Goal: Task Accomplishment & Management: Manage account settings

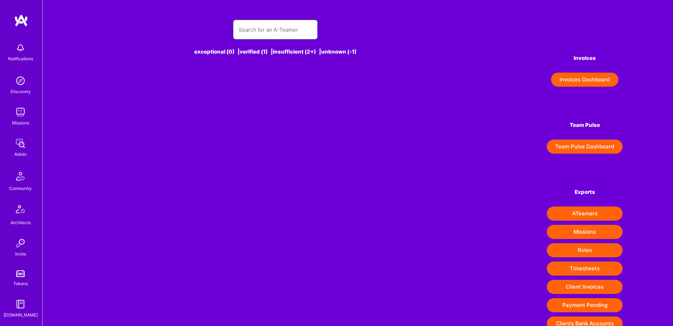
click at [281, 34] on input "text" at bounding box center [275, 30] width 73 height 18
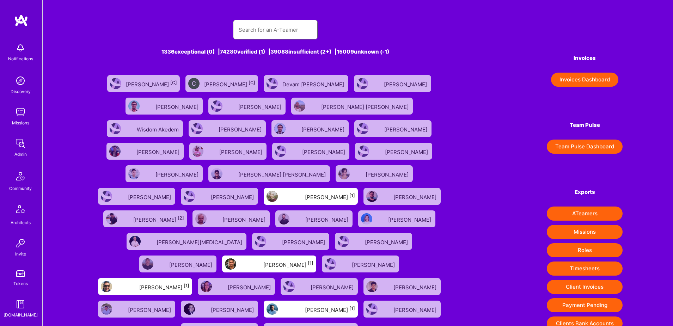
paste input "mateo_ostojic@hotmail.com"
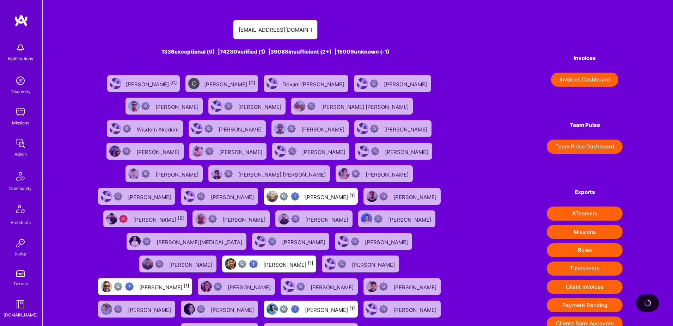
type input "mateo_ostojic@hotmail.com"
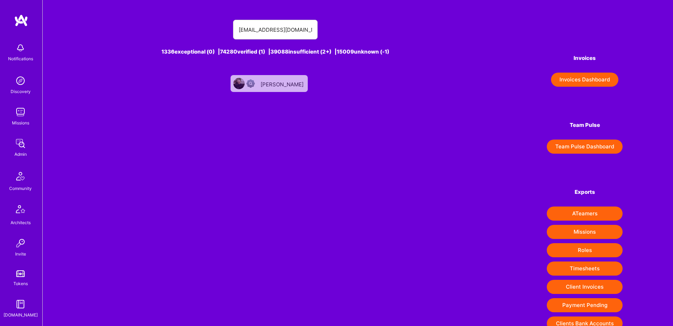
click at [258, 85] on div at bounding box center [251, 83] width 11 height 8
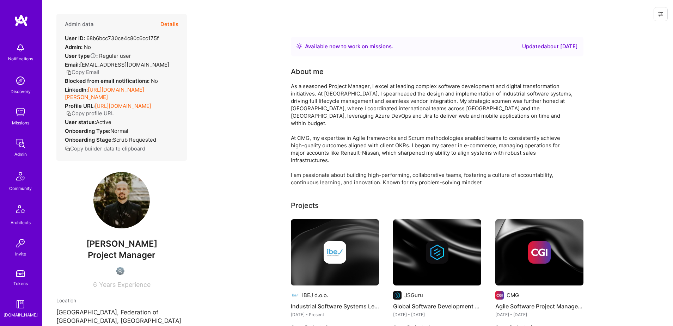
click at [173, 25] on button "Details" at bounding box center [169, 24] width 18 height 20
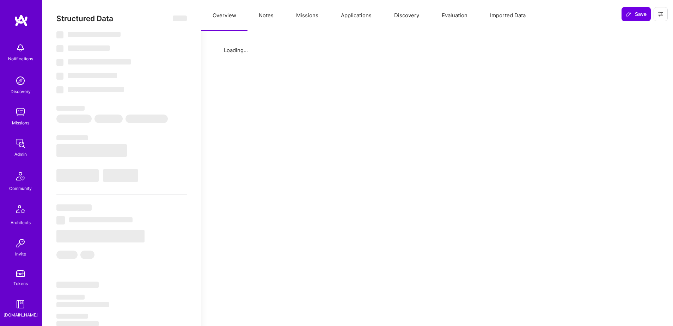
select select "Right Now"
select select "BA"
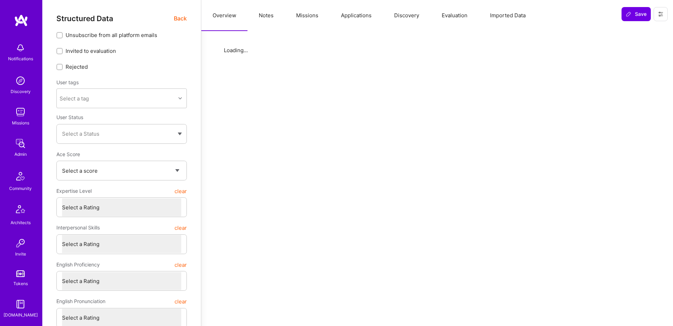
click at [660, 13] on icon at bounding box center [660, 14] width 4 height 4
click at [635, 33] on button "Login as Mateo" at bounding box center [630, 30] width 74 height 18
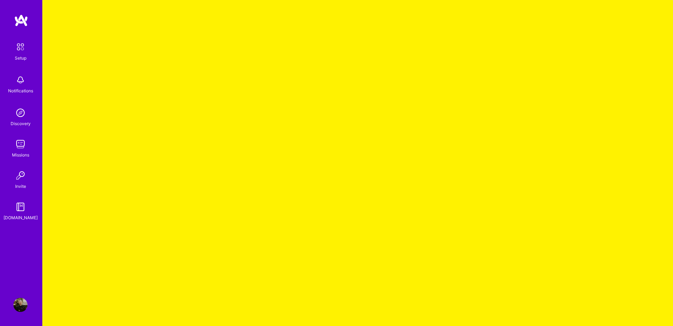
click at [20, 303] on img at bounding box center [20, 305] width 14 height 14
click at [23, 309] on img at bounding box center [20, 305] width 14 height 14
click at [18, 47] on img at bounding box center [20, 46] width 15 height 15
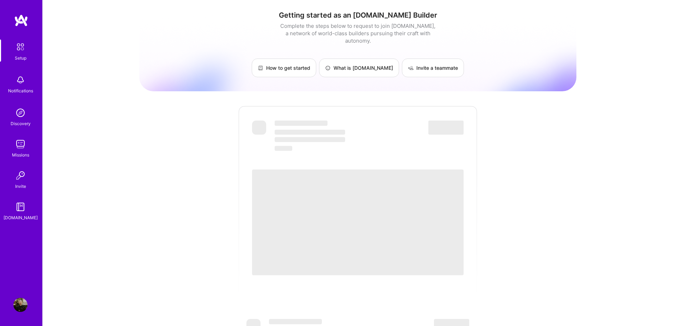
click at [19, 309] on img at bounding box center [20, 305] width 14 height 14
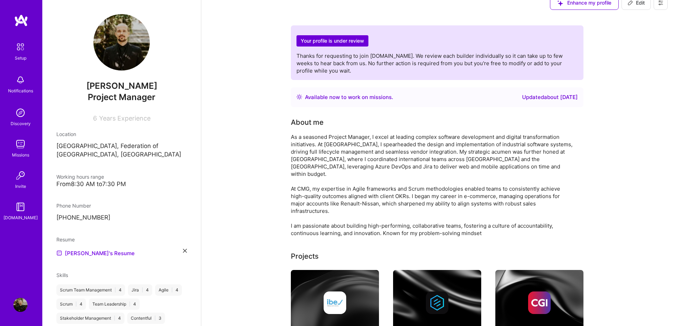
scroll to position [11, 0]
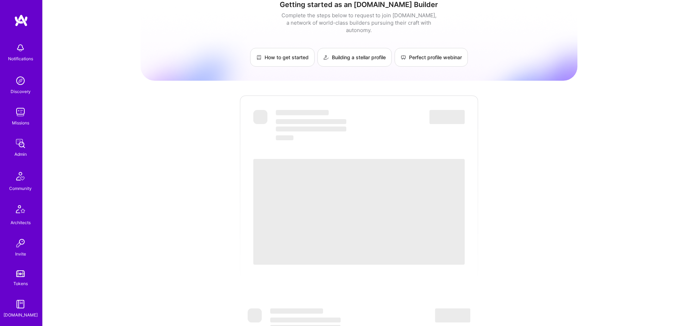
scroll to position [11, 0]
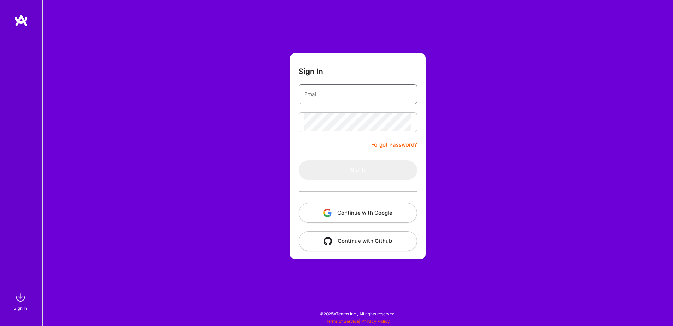
type input "[EMAIL_ADDRESS][DOMAIN_NAME]"
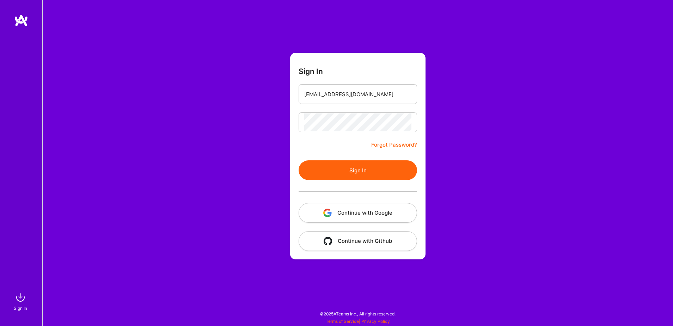
click at [358, 210] on button "Continue with Google" at bounding box center [357, 213] width 118 height 20
